Goal: Communication & Community: Share content

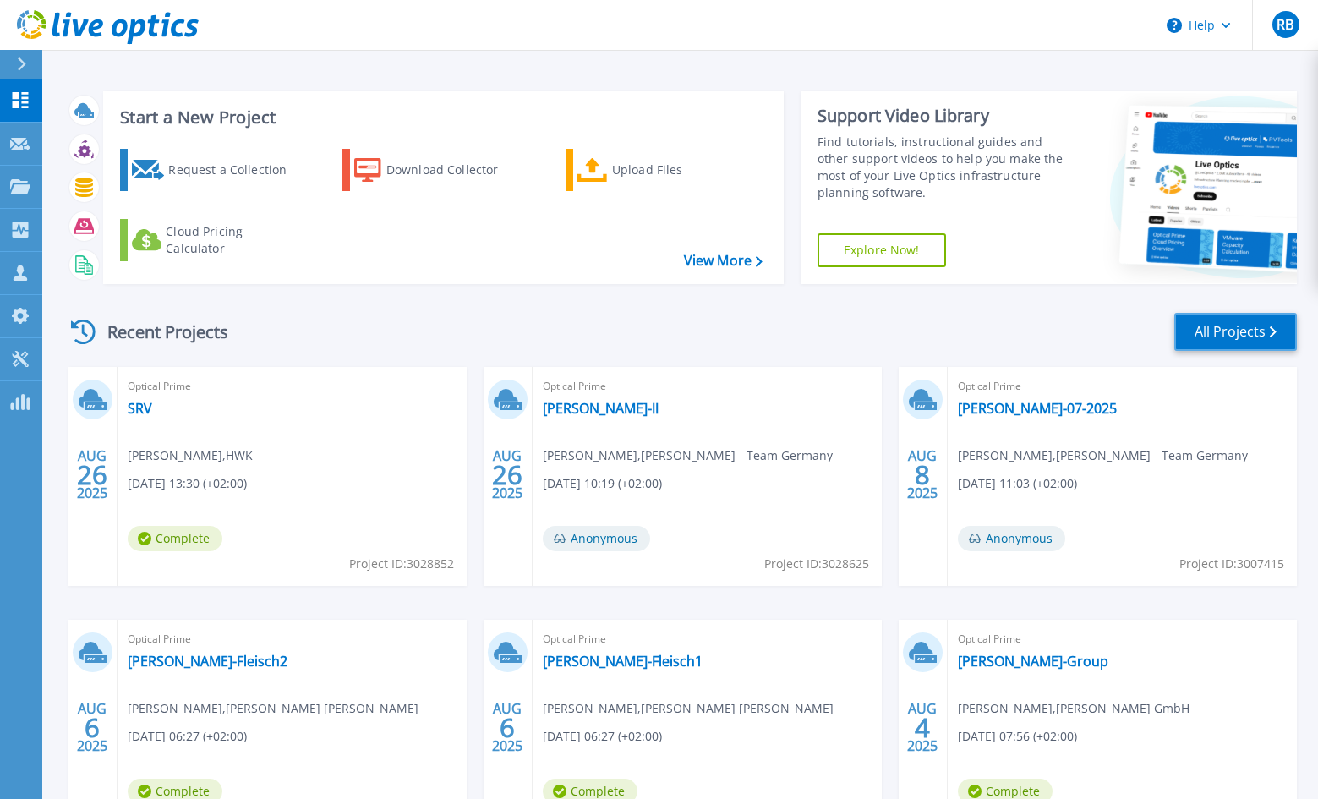
click at [1238, 326] on link "All Projects" at bounding box center [1236, 332] width 123 height 38
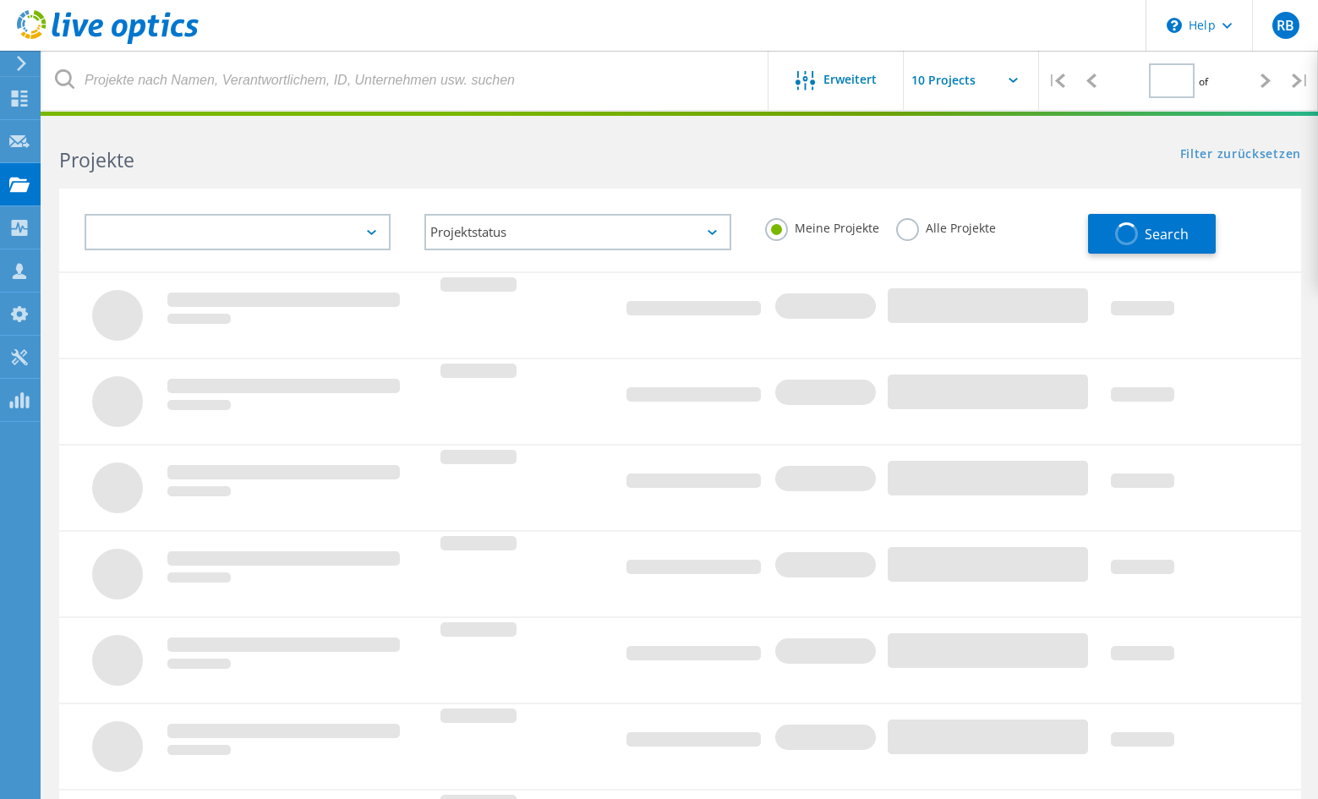
type input "3"
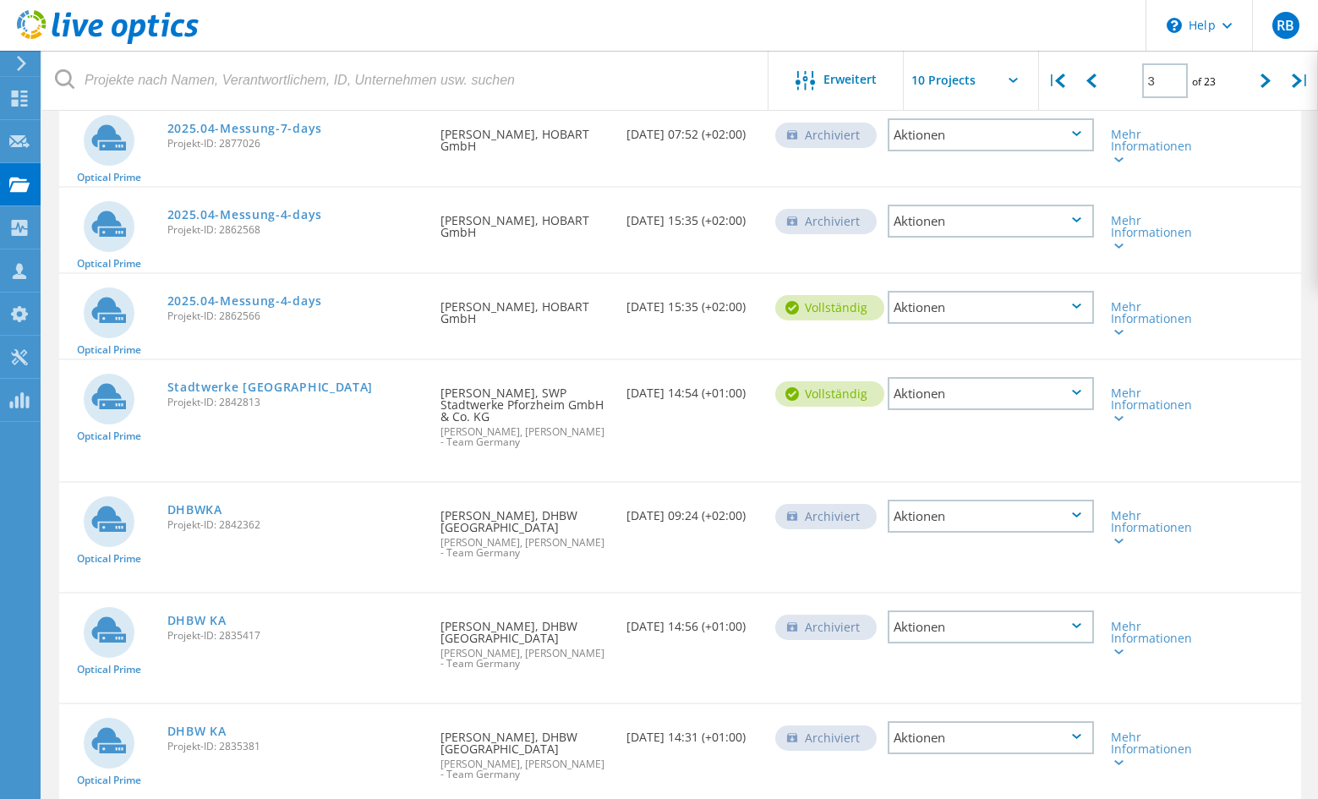
scroll to position [317, 0]
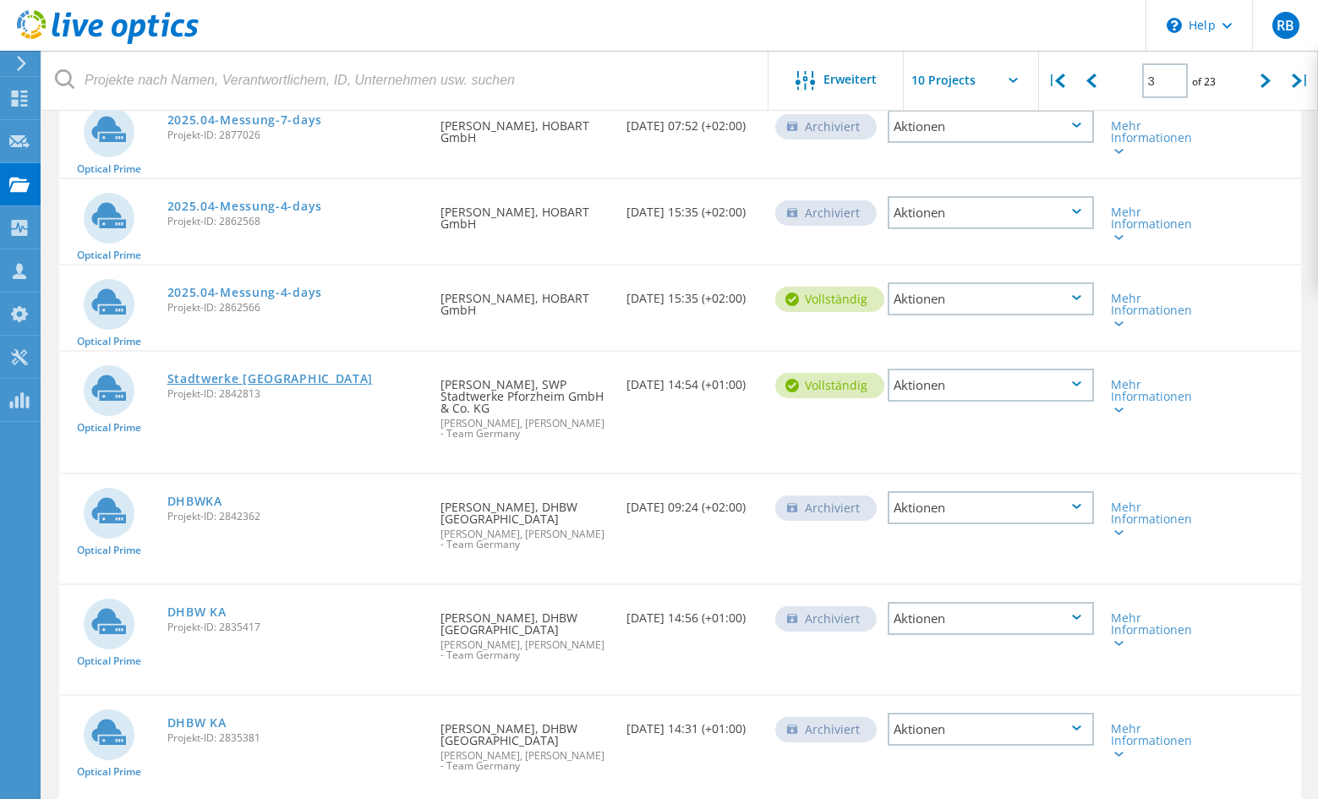
click at [271, 373] on link "Stadtwerke [GEOGRAPHIC_DATA]" at bounding box center [270, 379] width 206 height 12
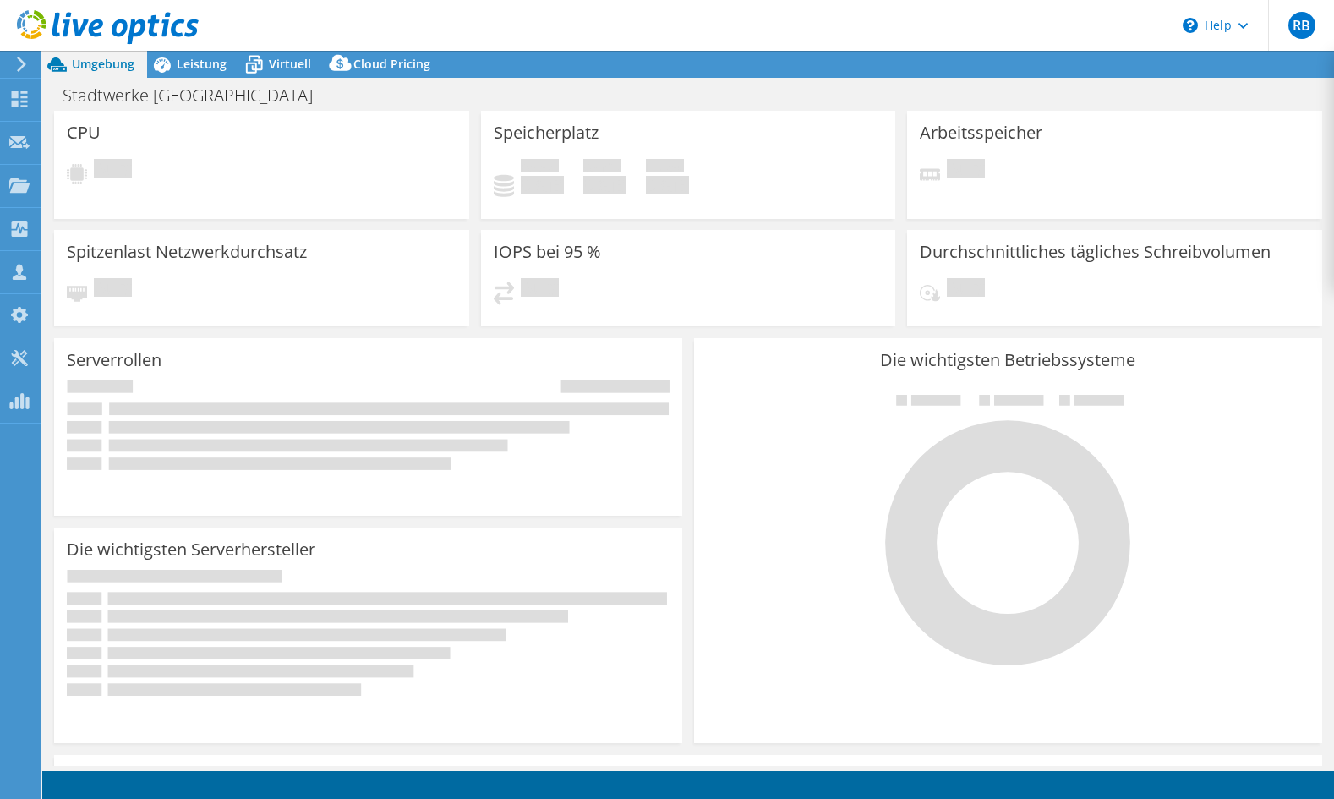
select select "EUFrankfurt"
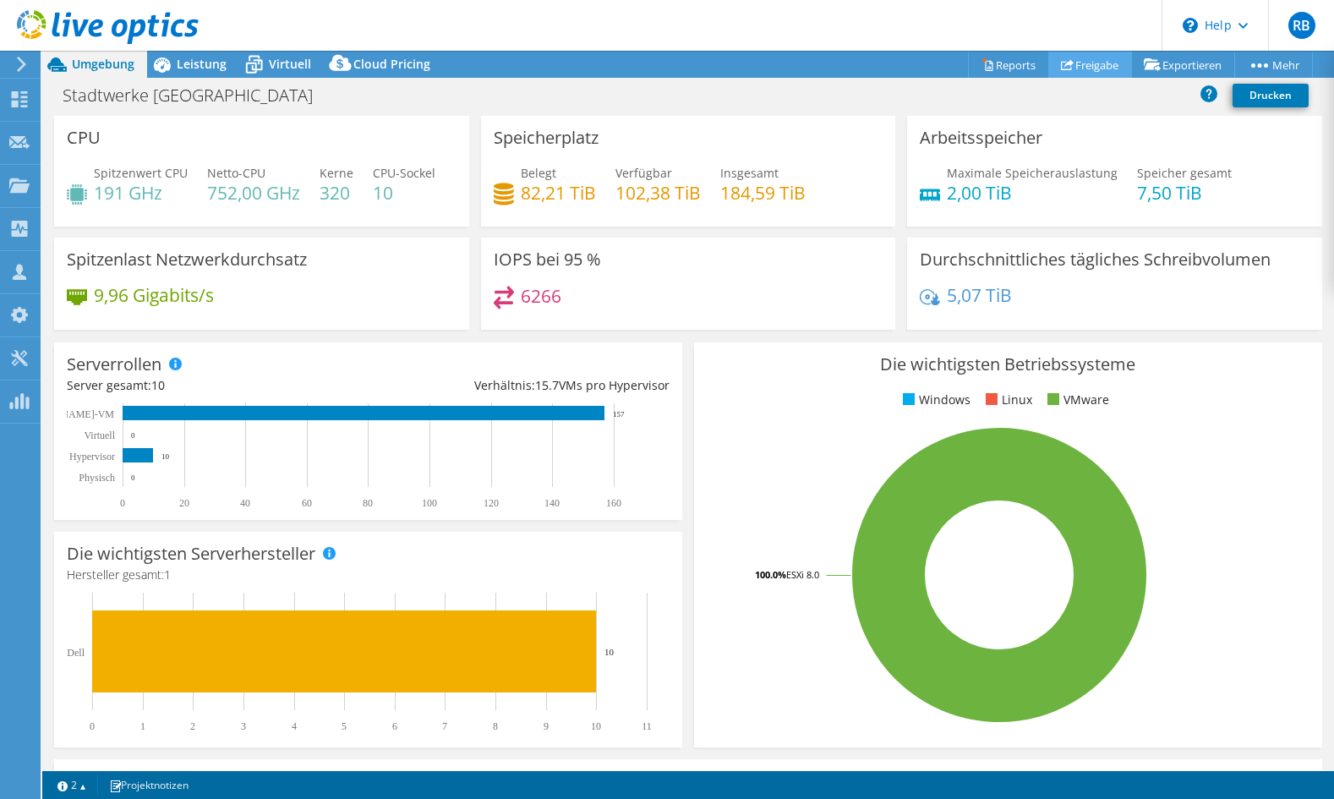
click at [1089, 63] on link "Freigabe" at bounding box center [1091, 65] width 84 height 26
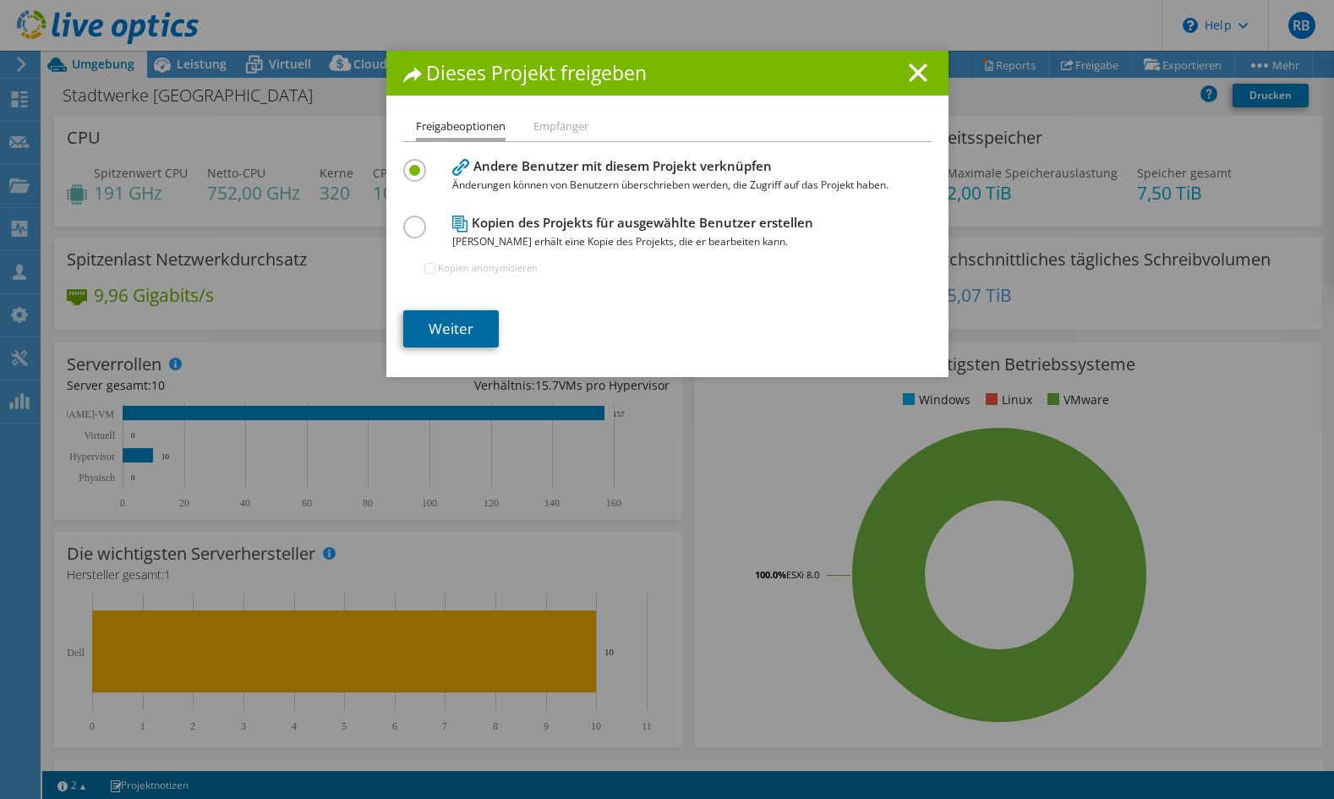
click at [443, 331] on link "Weiter" at bounding box center [451, 328] width 96 height 37
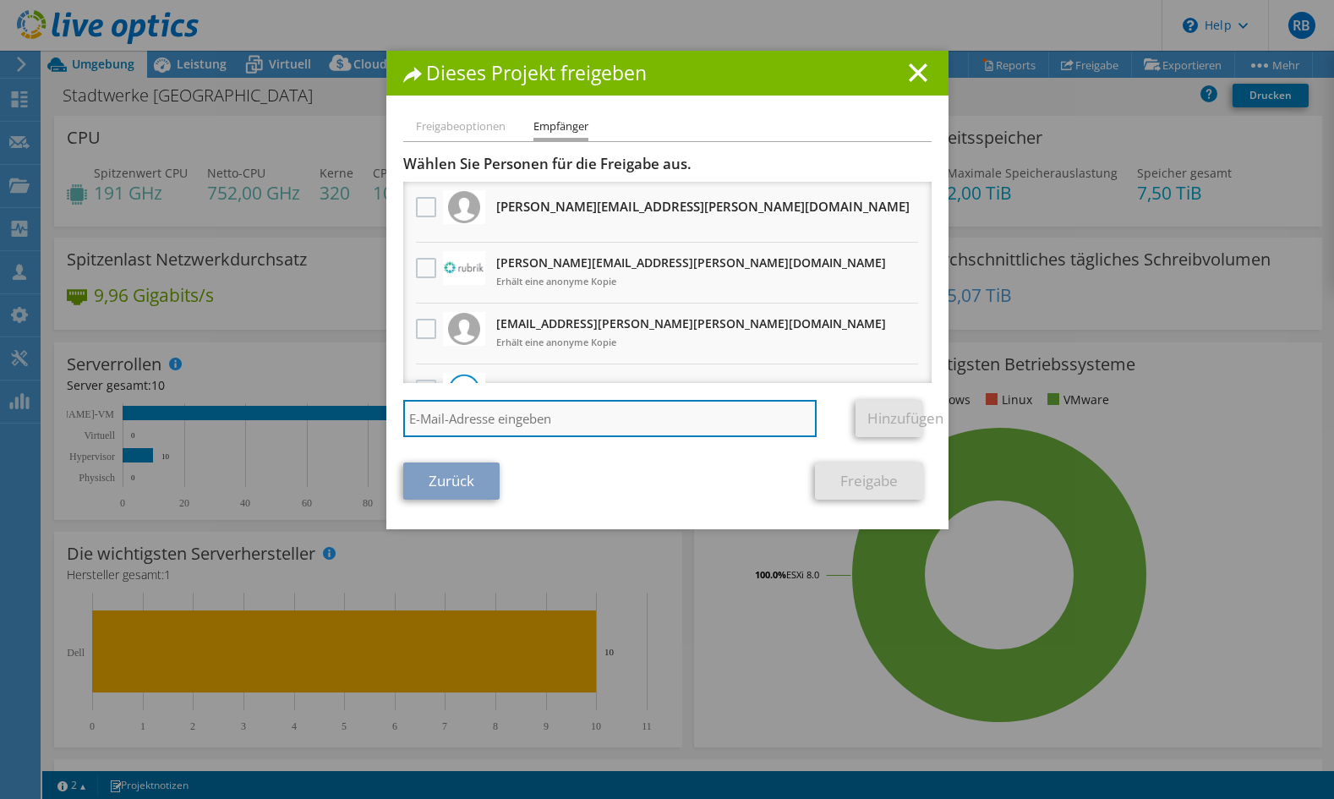
click at [484, 424] on input "search" at bounding box center [610, 418] width 414 height 37
paste input "[EMAIL_ADDRESS][PERSON_NAME][DOMAIN_NAME]"
type input "[EMAIL_ADDRESS][PERSON_NAME][DOMAIN_NAME]"
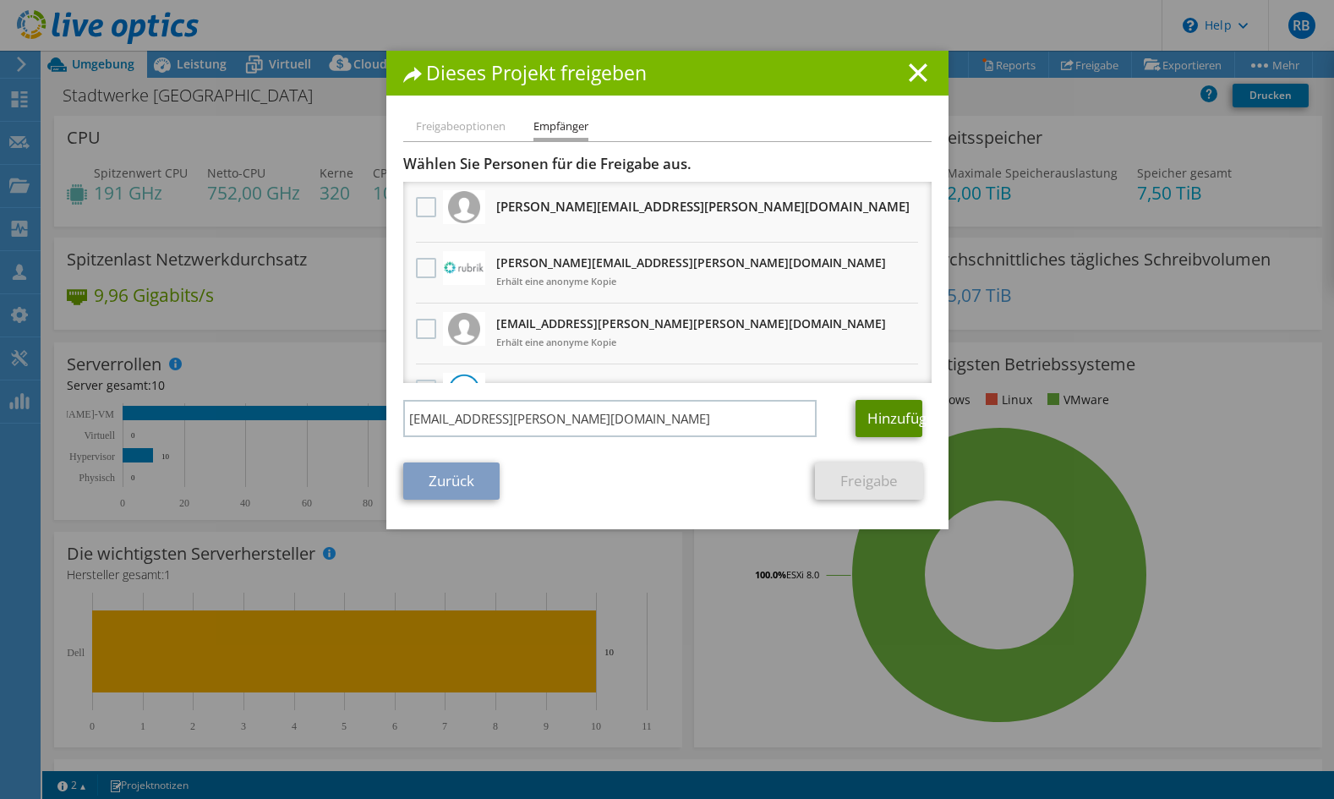
click at [885, 419] on link "Hinzufügen" at bounding box center [889, 418] width 67 height 37
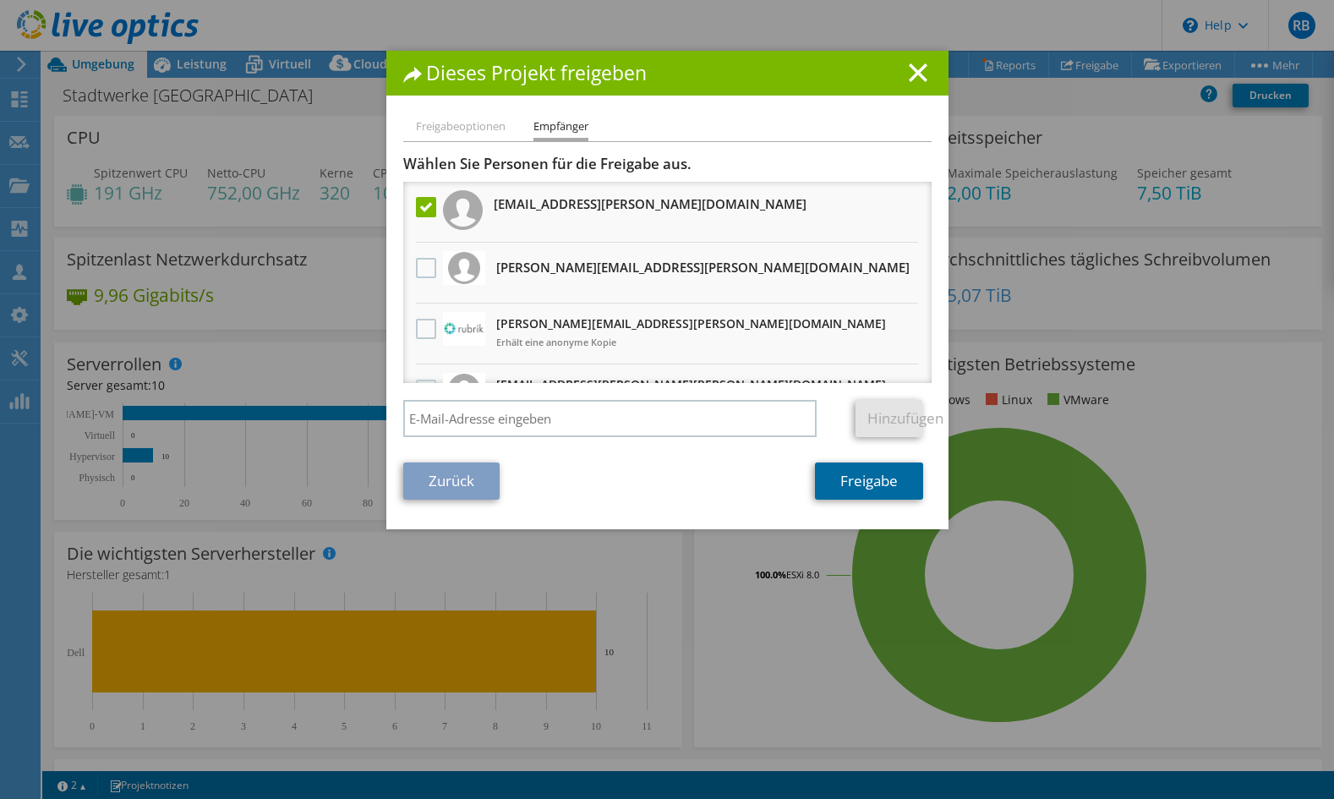
click at [868, 480] on link "Freigabe" at bounding box center [869, 481] width 108 height 37
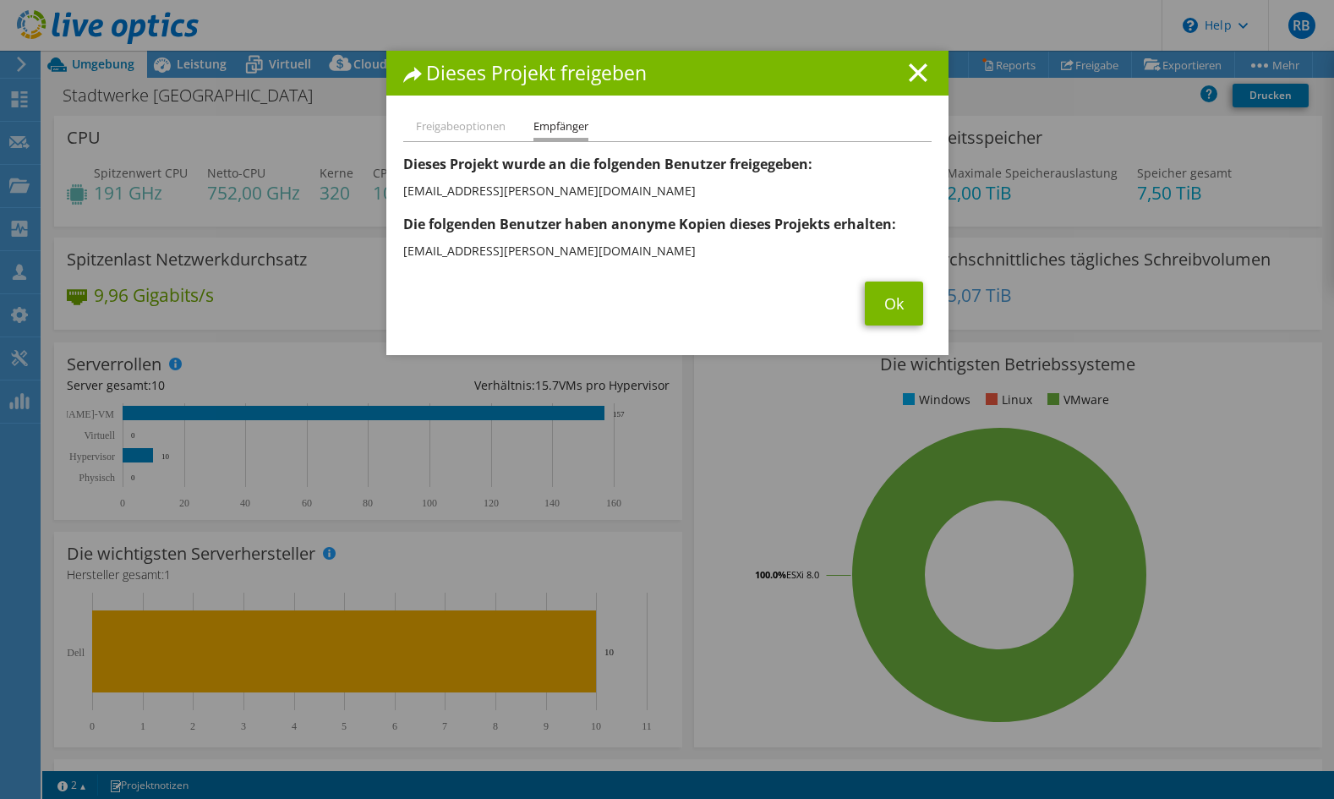
click at [471, 129] on li "Freigabeoptionen" at bounding box center [461, 127] width 90 height 21
click at [884, 303] on link "Ok" at bounding box center [894, 304] width 58 height 44
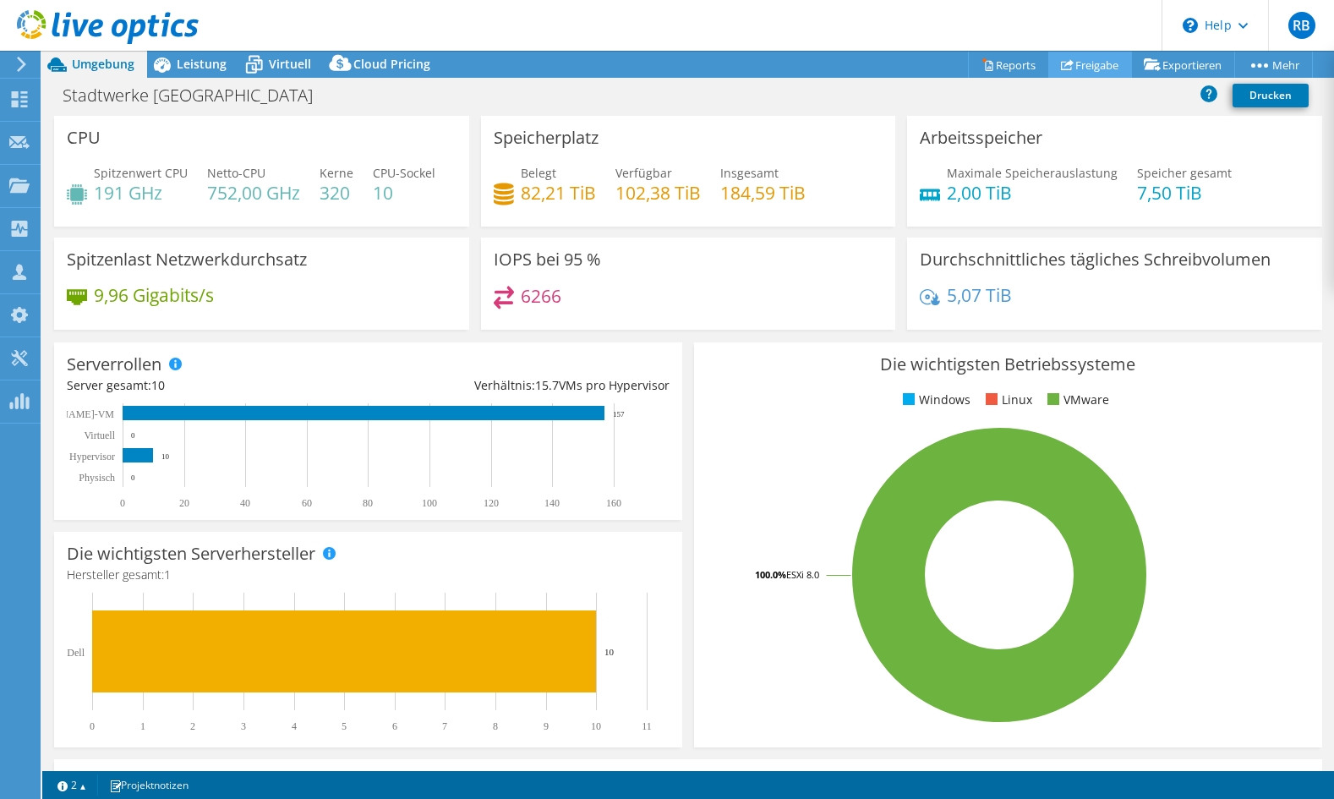
click at [1079, 68] on link "Freigabe" at bounding box center [1091, 65] width 84 height 26
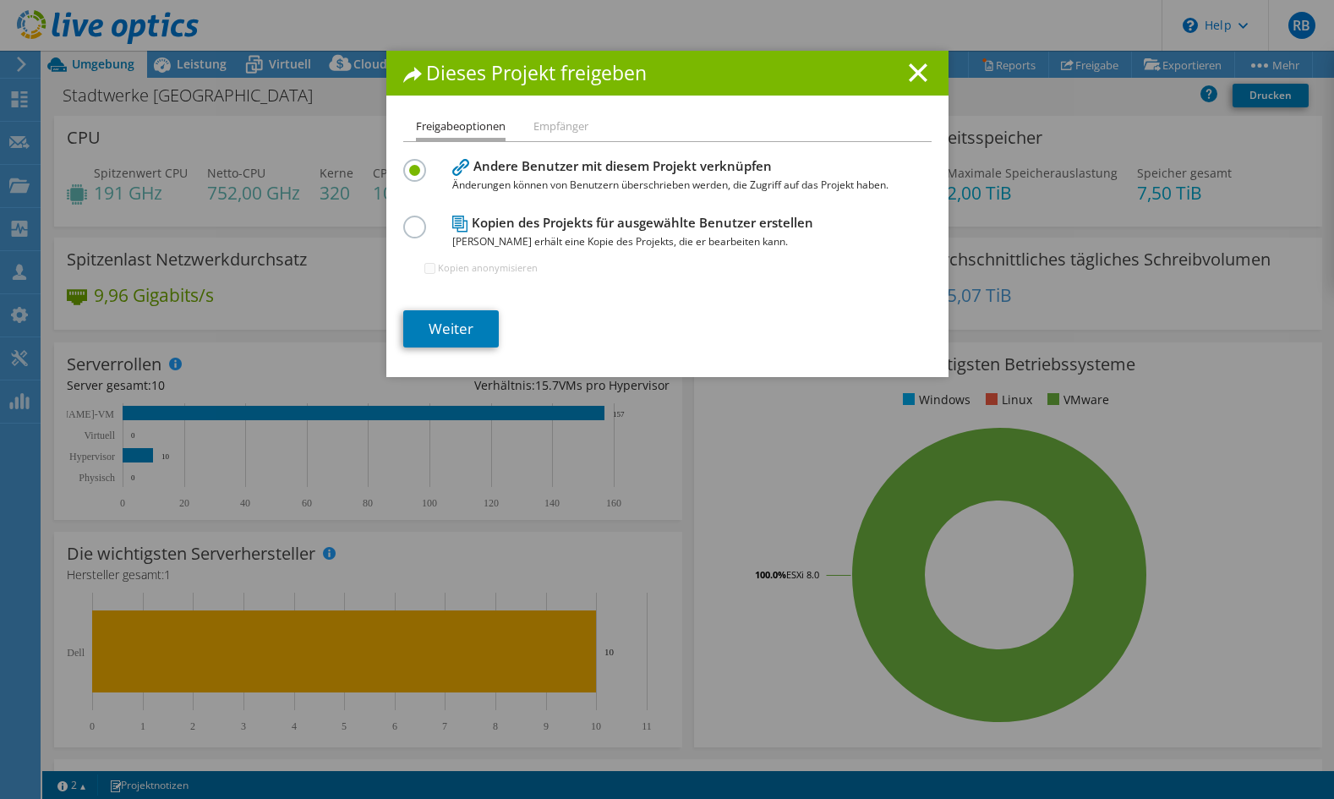
click at [639, 233] on span "[PERSON_NAME] erhält eine Kopie des Projekts, die er bearbeiten kann." at bounding box center [663, 242] width 423 height 19
click at [409, 220] on label at bounding box center [418, 218] width 30 height 4
click at [0, 0] on input "radio" at bounding box center [0, 0] width 0 height 0
click at [414, 163] on label at bounding box center [418, 161] width 30 height 4
click at [0, 0] on input "radio" at bounding box center [0, 0] width 0 height 0
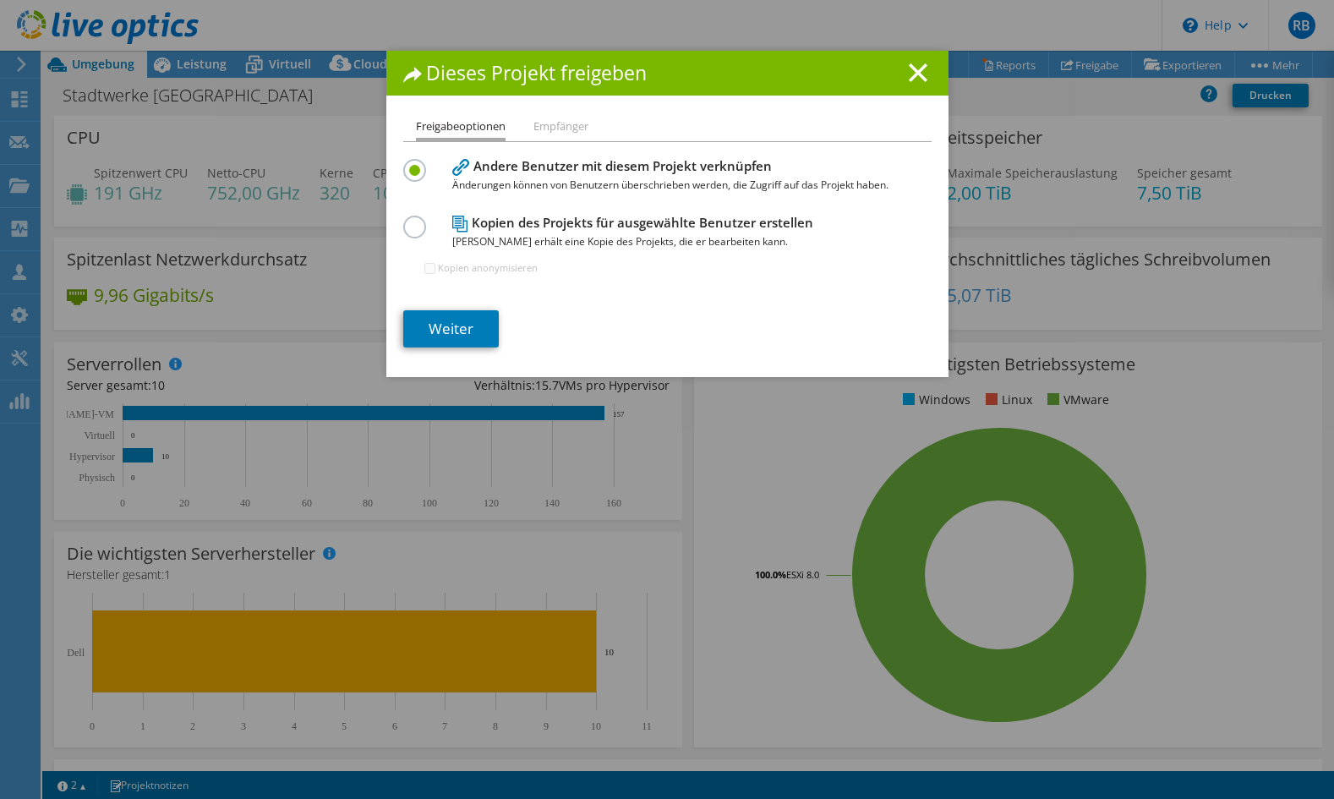
click at [682, 282] on div "Kopien des Projekts für ausgewählte Benutzer erstellen Jeder Benutzer erhält ei…" at bounding box center [667, 252] width 528 height 82
click at [913, 64] on icon at bounding box center [918, 72] width 19 height 19
